Goal: Task Accomplishment & Management: Manage account settings

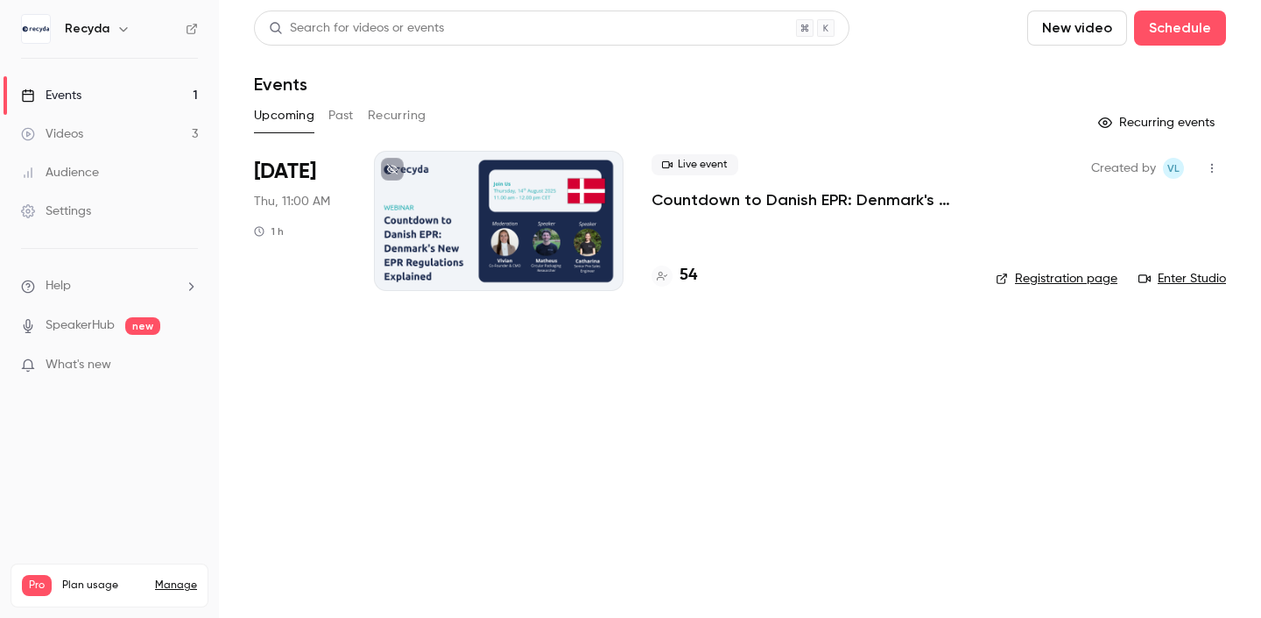
click at [766, 198] on p "Countdown to Danish EPR: Denmark's New EPR Regulations Explained" at bounding box center [810, 199] width 316 height 21
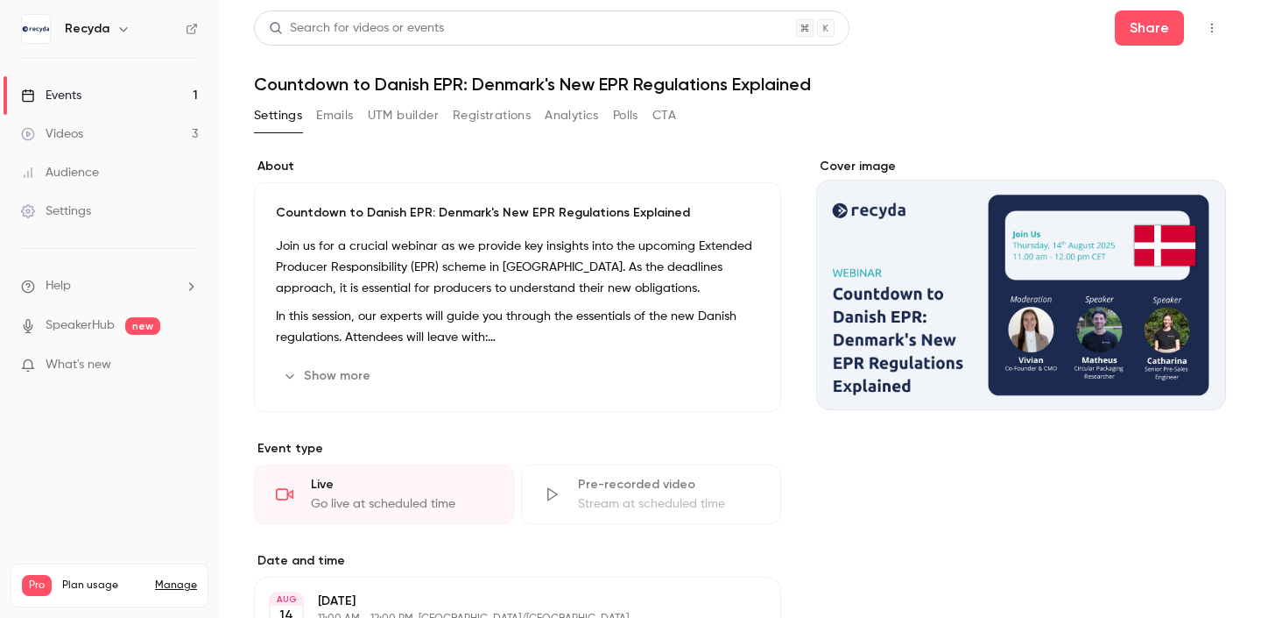
click at [490, 117] on button "Registrations" at bounding box center [492, 116] width 78 height 28
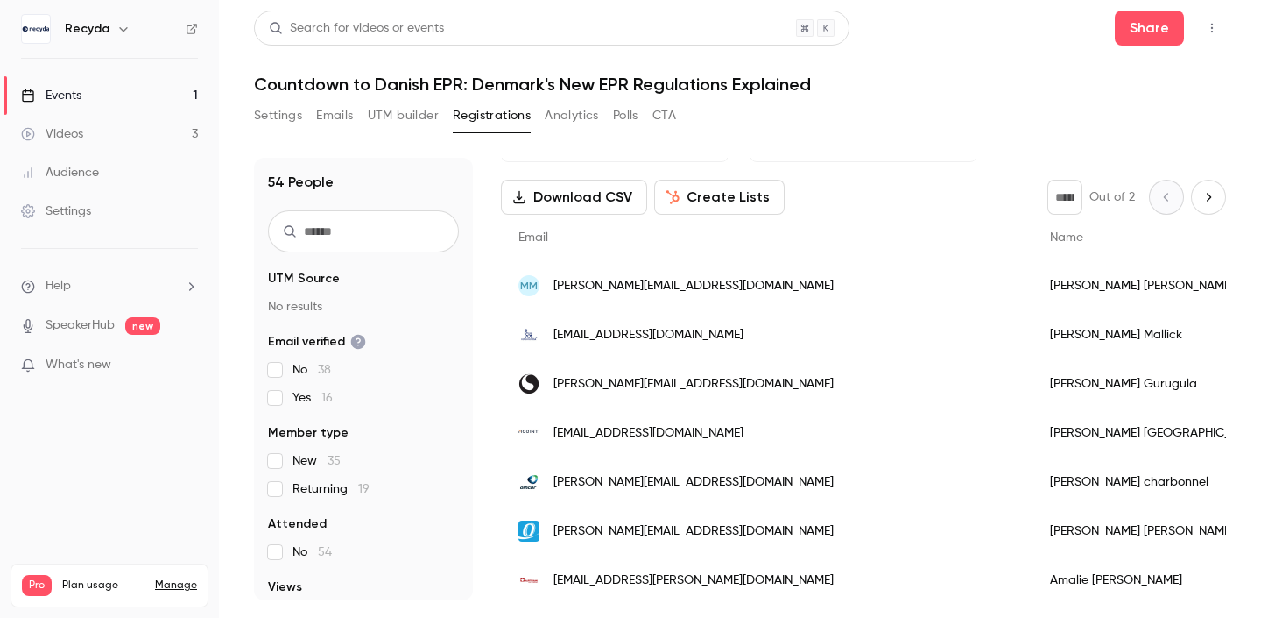
scroll to position [72, 0]
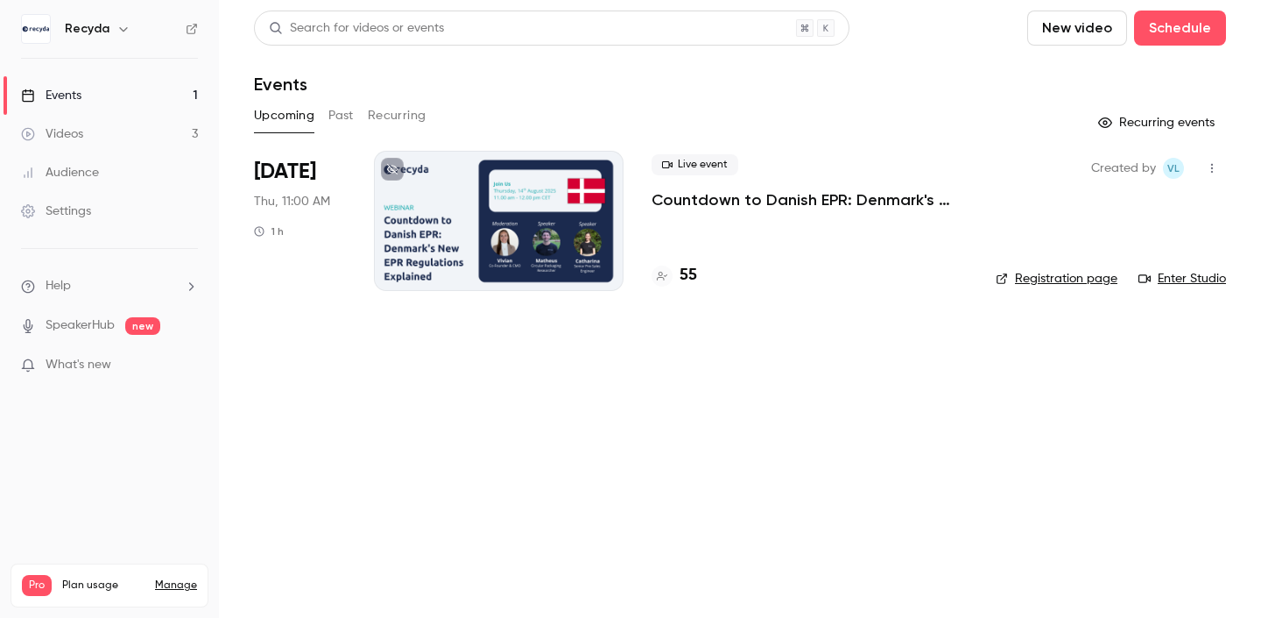
click at [795, 251] on div "Live event Countdown to Danish EPR: Denmark's New EPR Regulations Explained 55" at bounding box center [810, 221] width 316 height 140
click at [789, 194] on p "Countdown to Danish EPR: Denmark's New EPR Regulations Explained" at bounding box center [810, 199] width 316 height 21
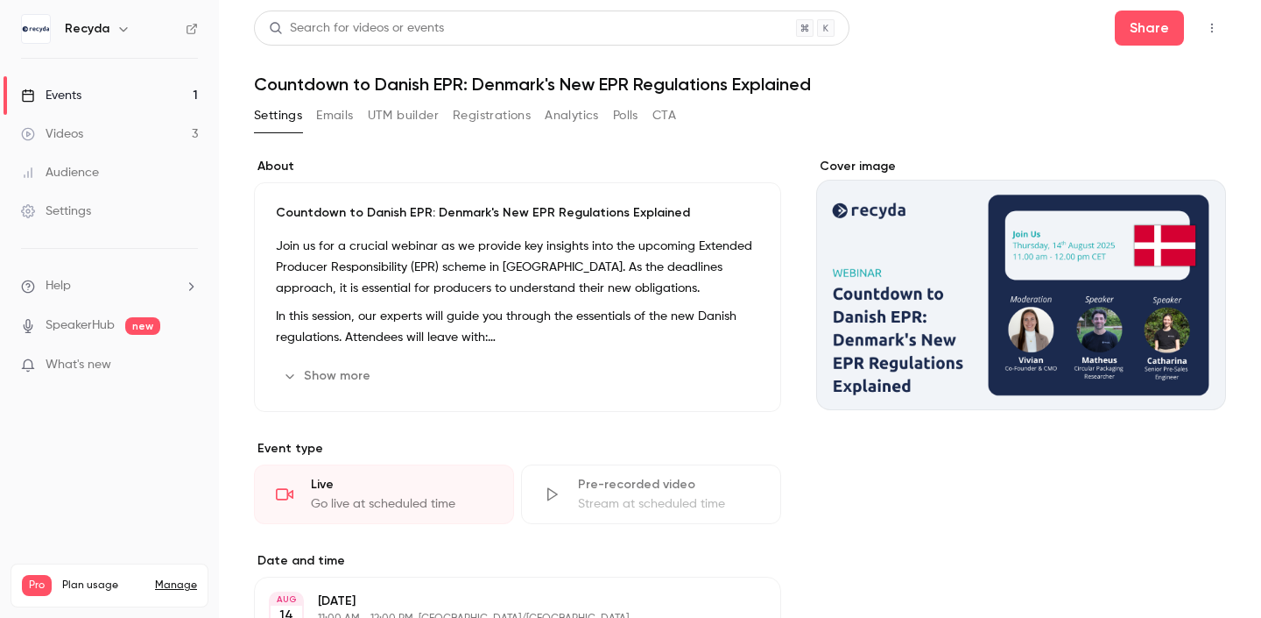
click at [492, 117] on button "Registrations" at bounding box center [492, 116] width 78 height 28
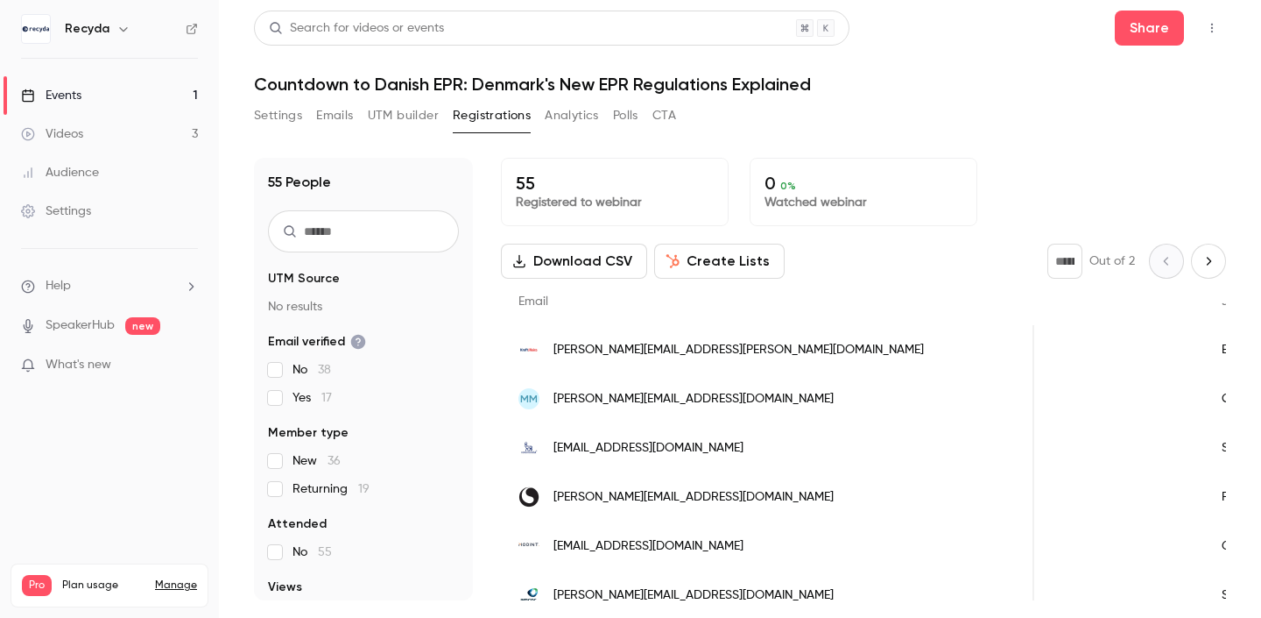
scroll to position [0, 751]
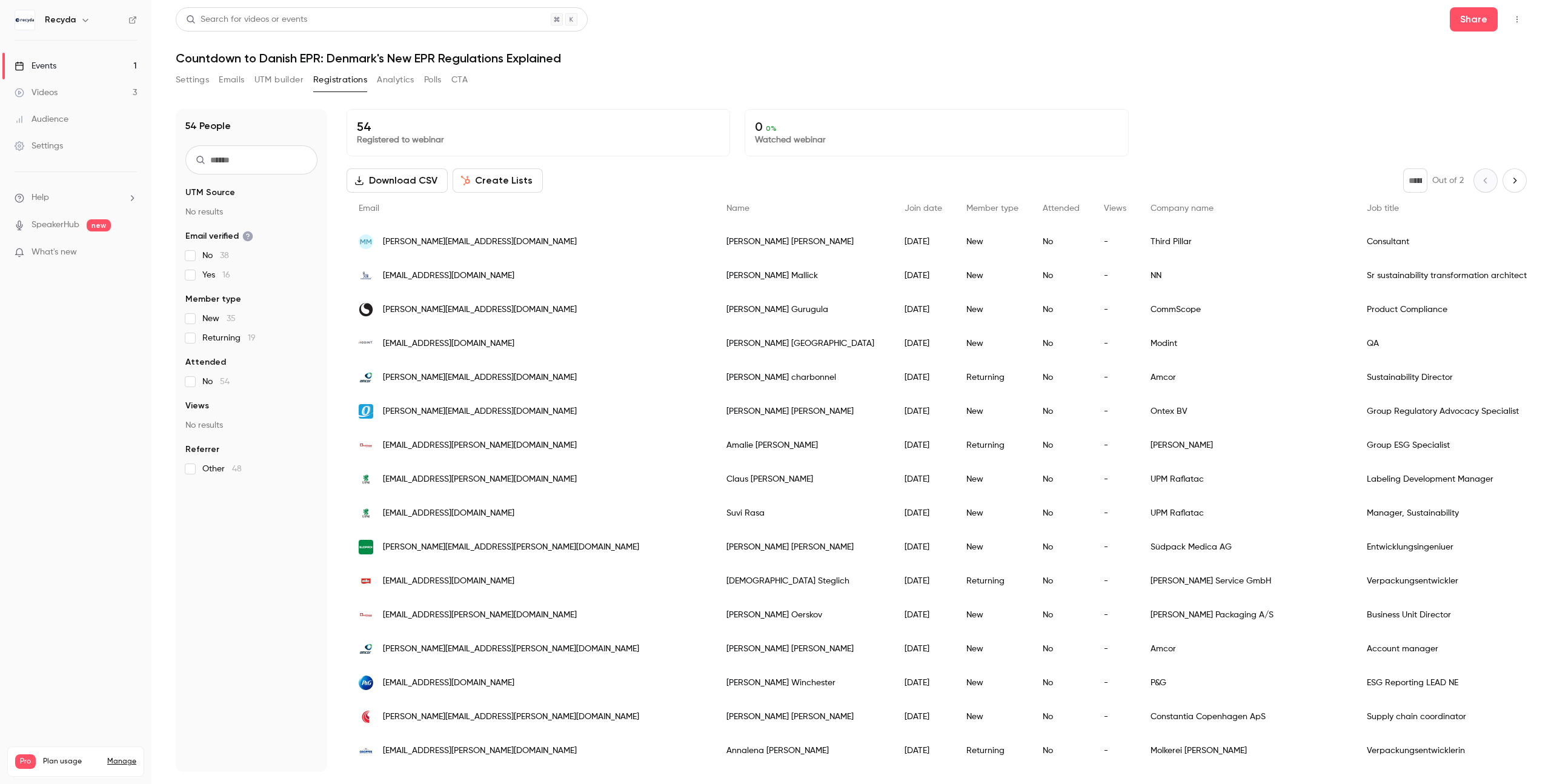
scroll to position [50, 0]
